Goal: Navigation & Orientation: Find specific page/section

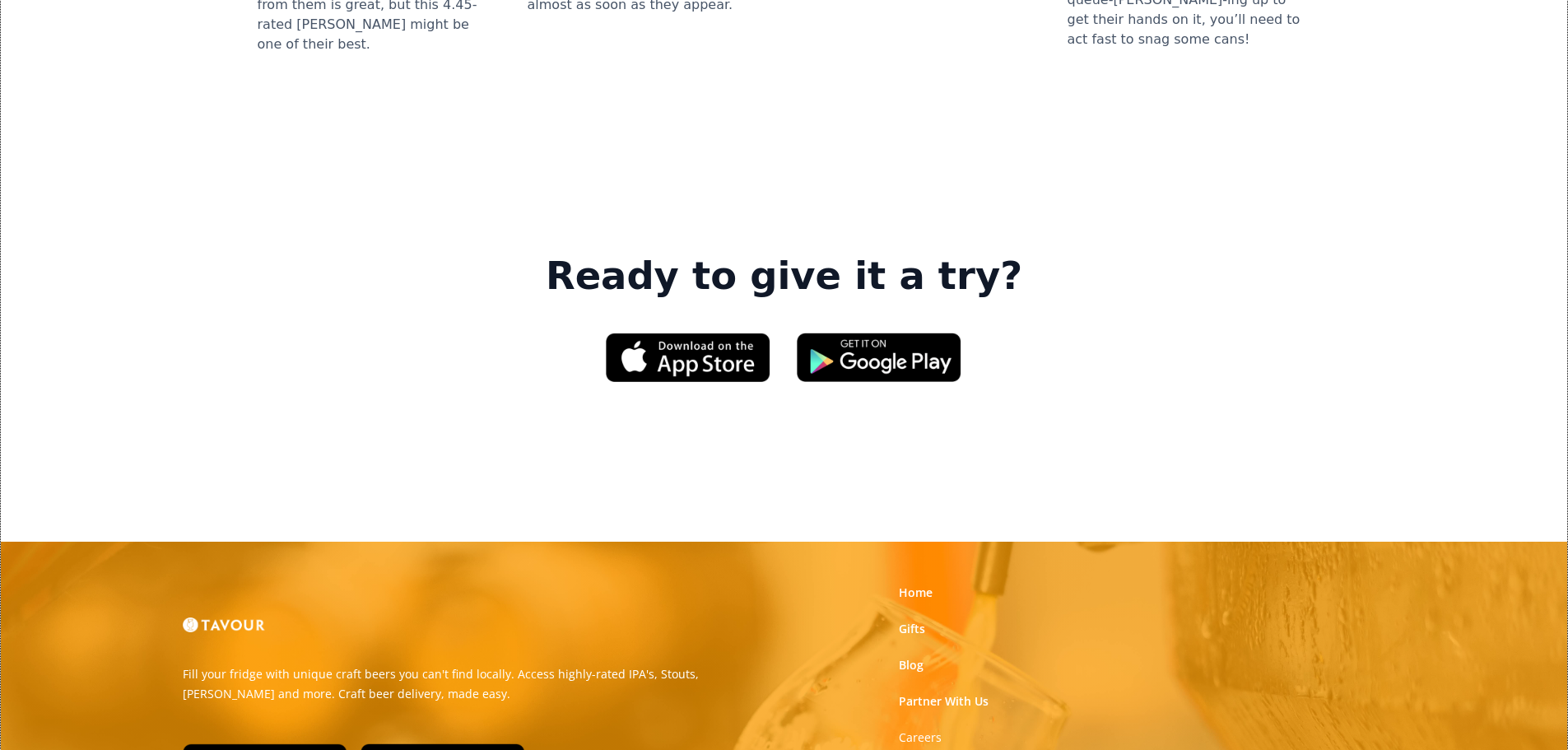
scroll to position [2527, 0]
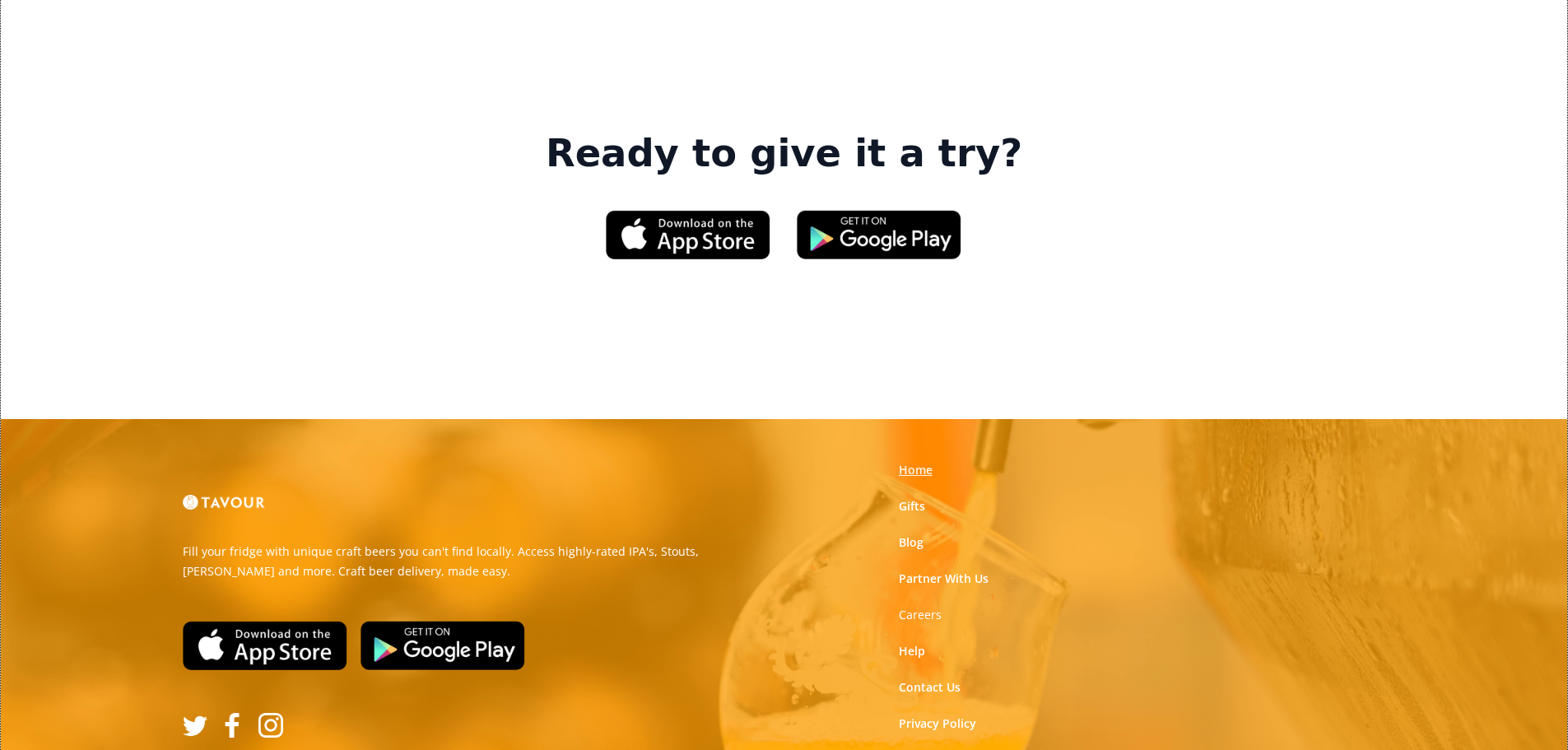
click at [912, 462] on link "Home" at bounding box center [915, 470] width 34 height 17
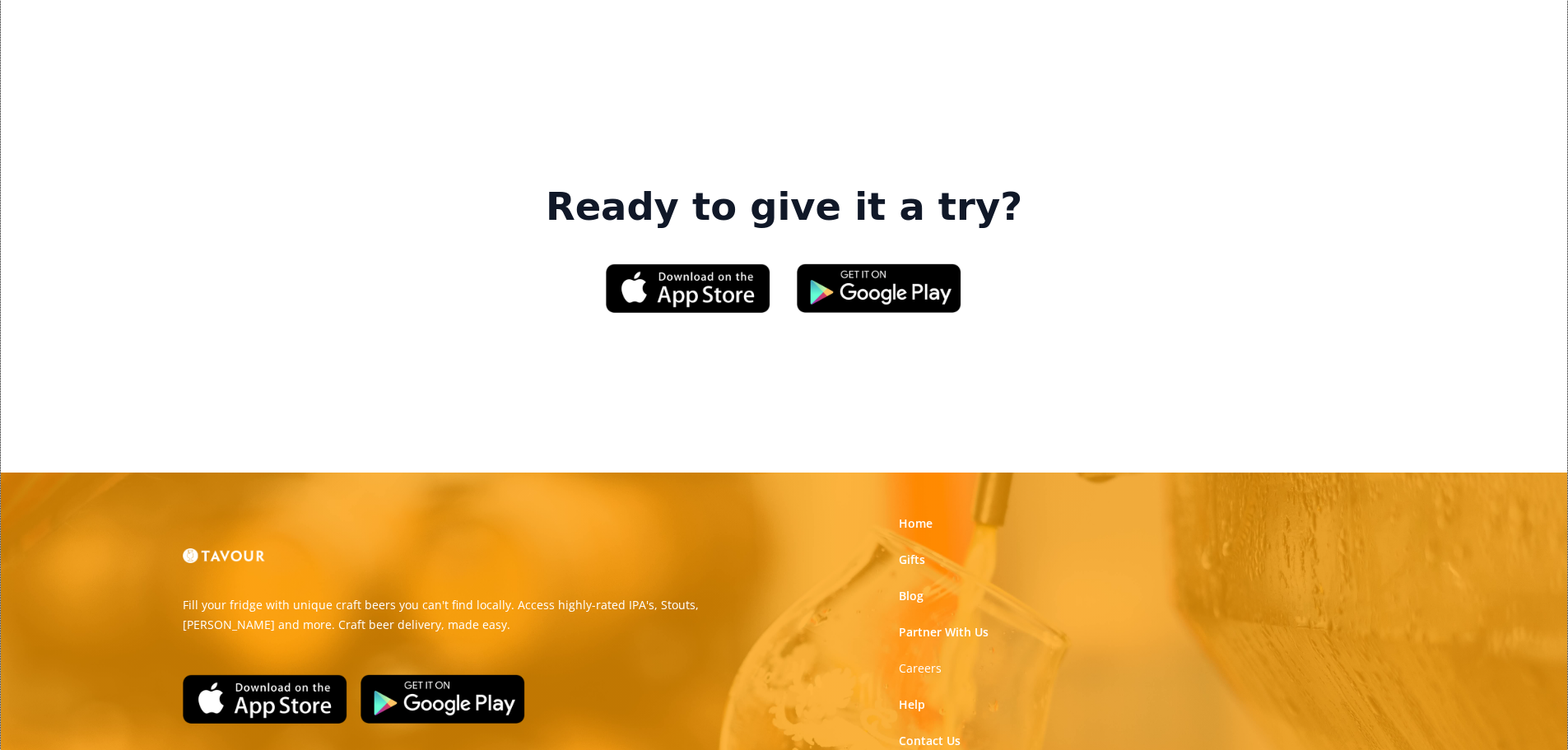
scroll to position [2527, 0]
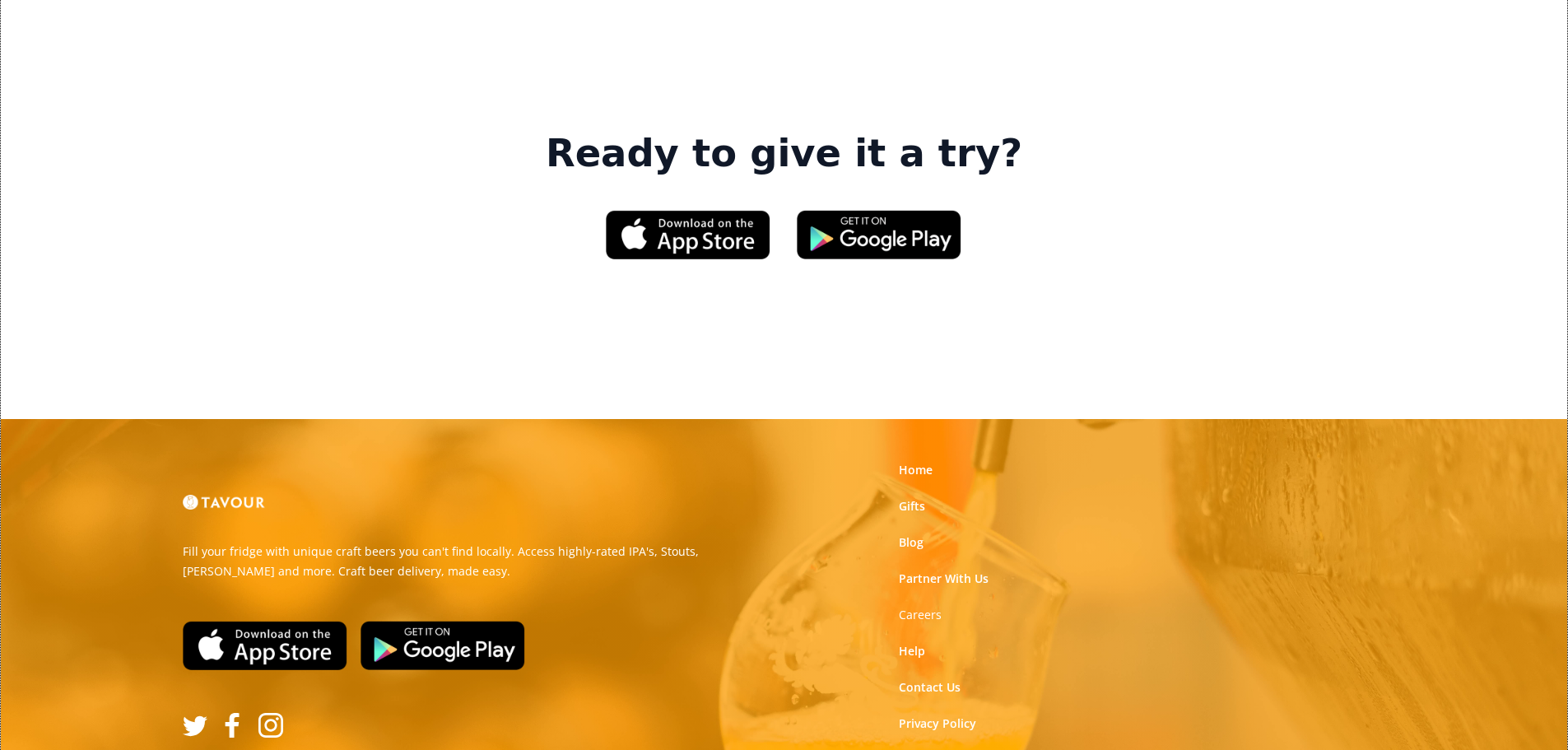
click at [235, 713] on img at bounding box center [233, 726] width 25 height 25
